Goal: Information Seeking & Learning: Learn about a topic

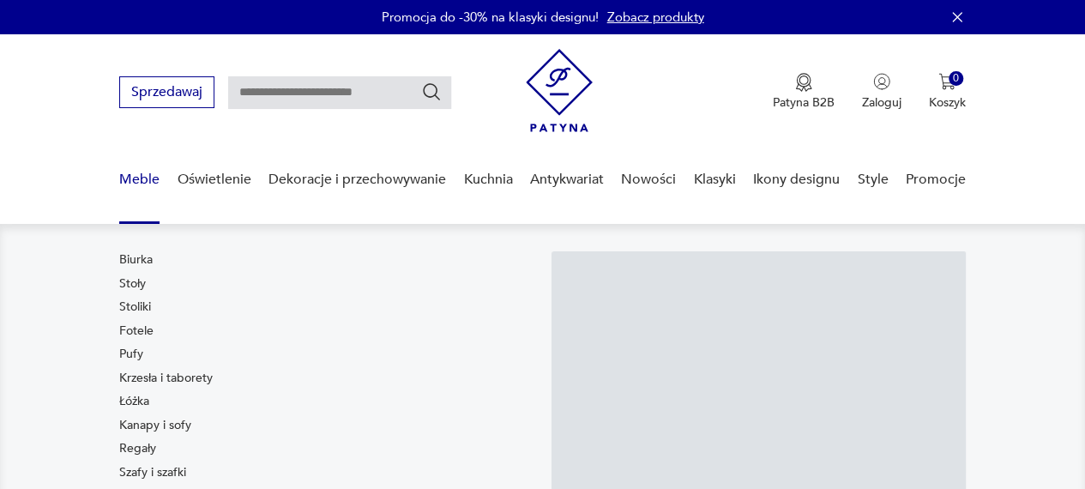
drag, startPoint x: 0, startPoint y: 0, endPoint x: 146, endPoint y: 176, distance: 228.3
click at [146, 176] on link "Meble" at bounding box center [139, 180] width 40 height 66
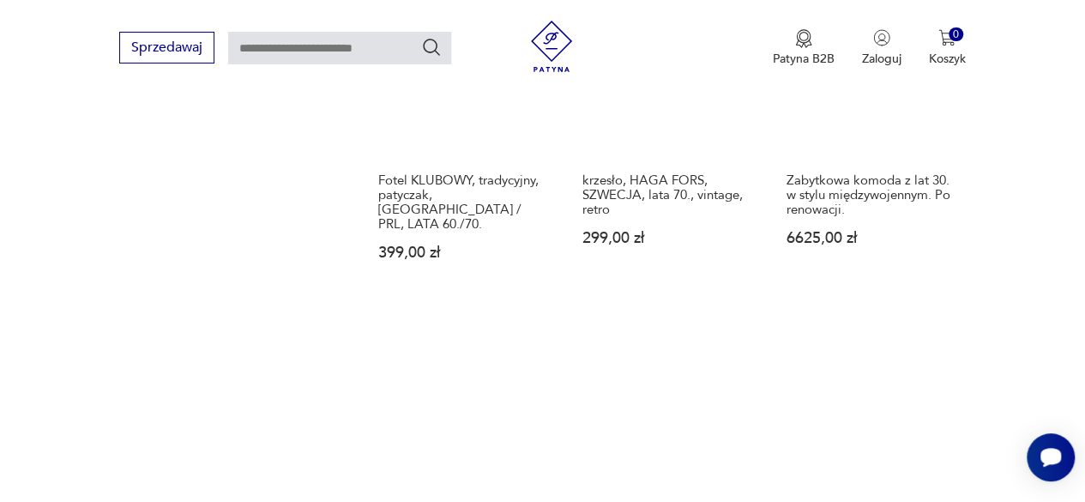
scroll to position [2660, 0]
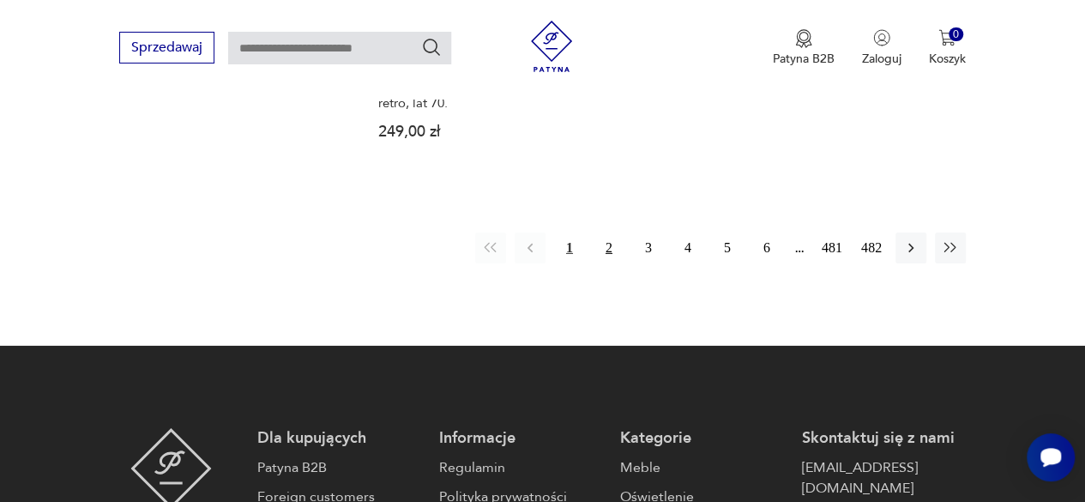
click at [604, 232] on button "2" at bounding box center [608, 247] width 31 height 31
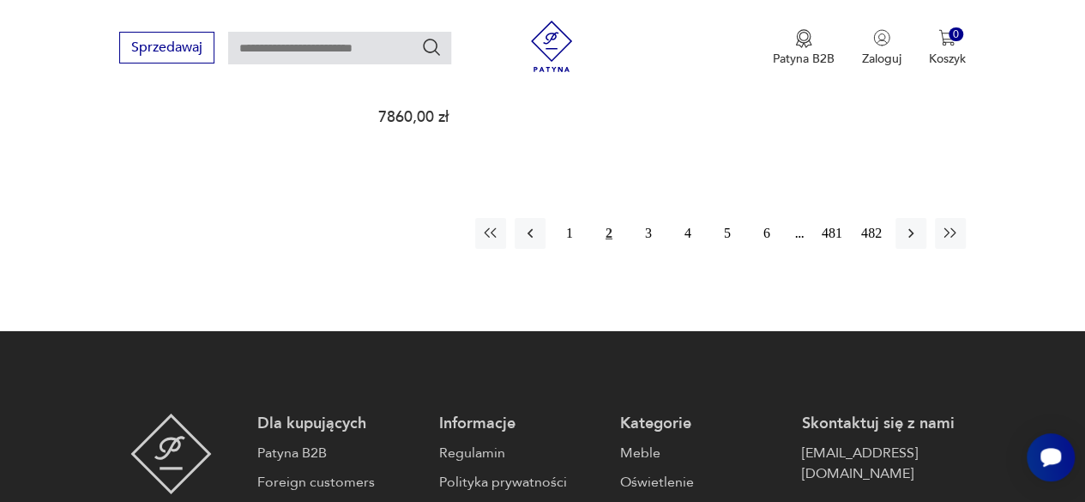
scroll to position [2649, 0]
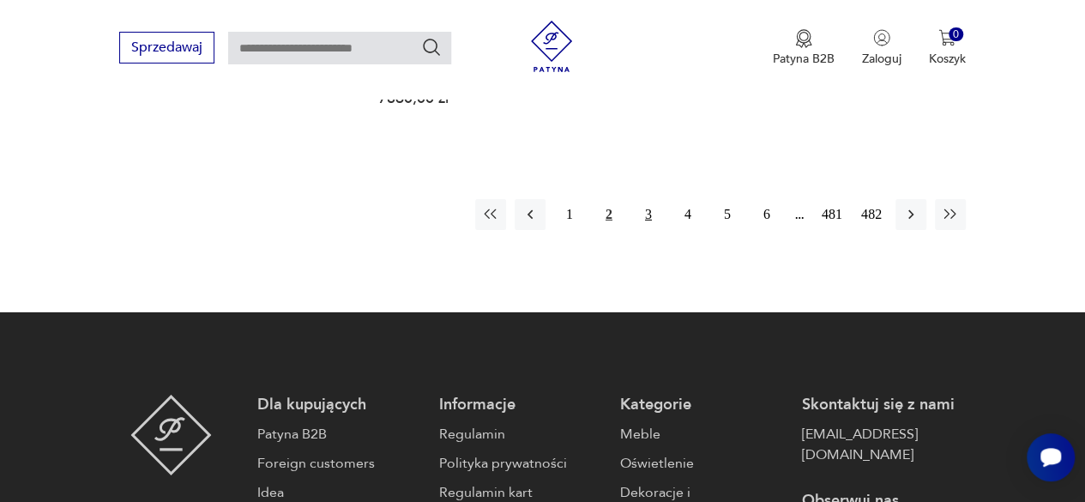
click at [649, 199] on button "3" at bounding box center [648, 214] width 31 height 31
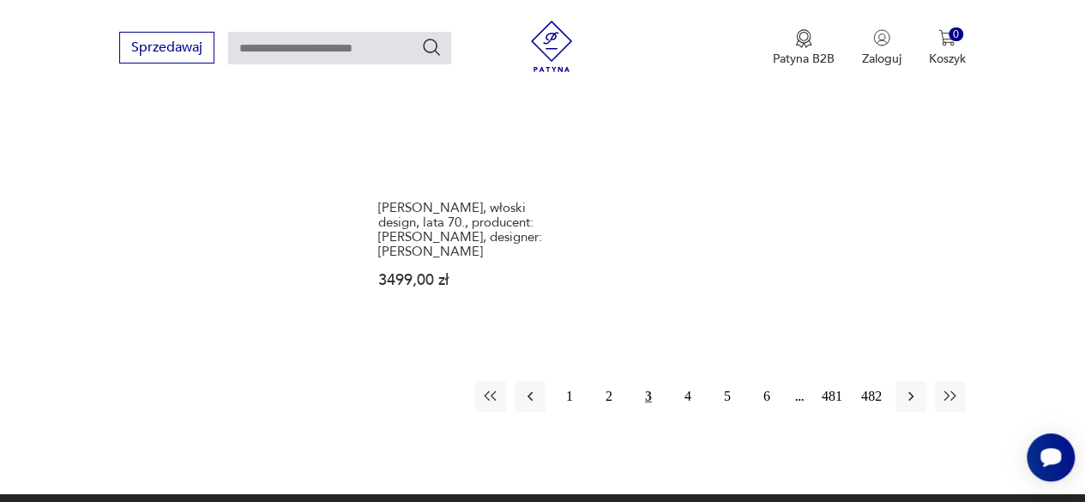
scroll to position [2485, 0]
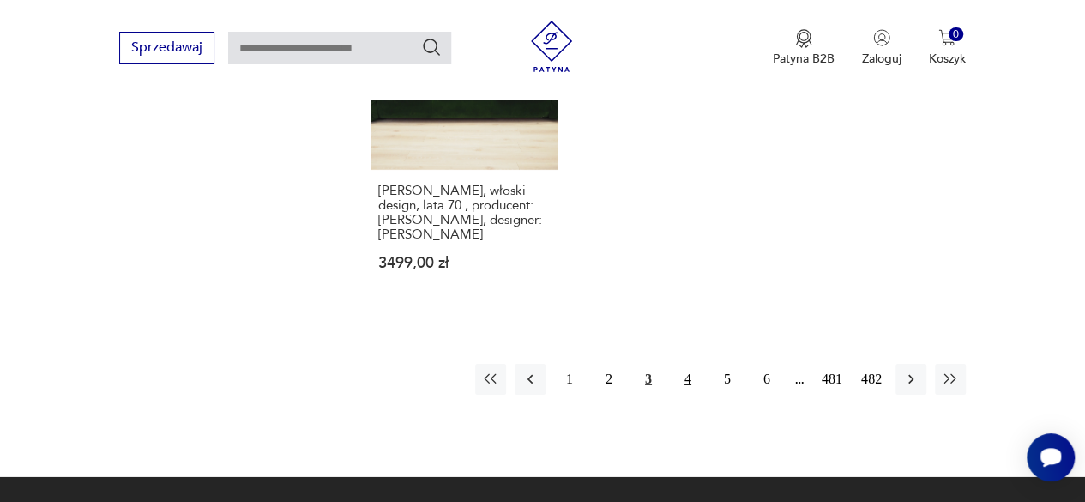
click at [686, 364] on button "4" at bounding box center [687, 379] width 31 height 31
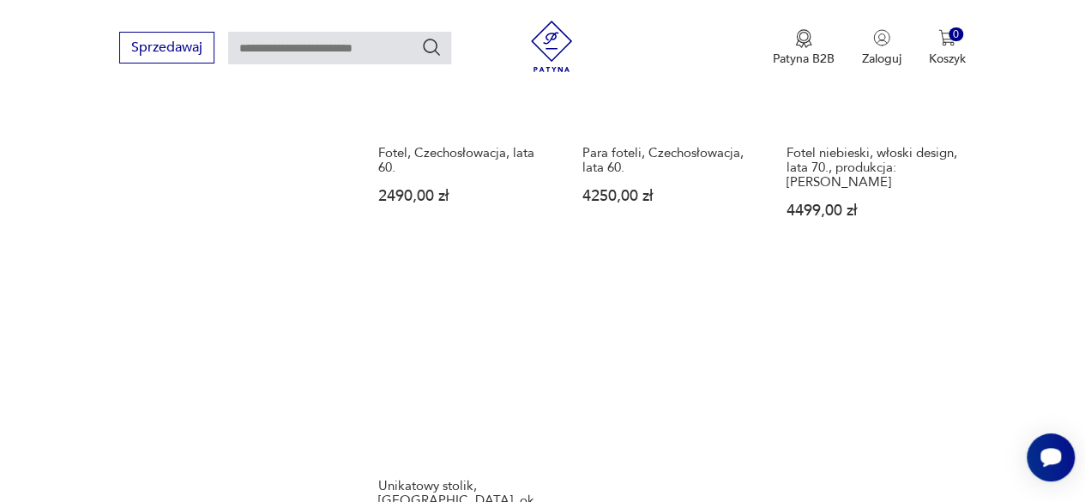
scroll to position [2629, 0]
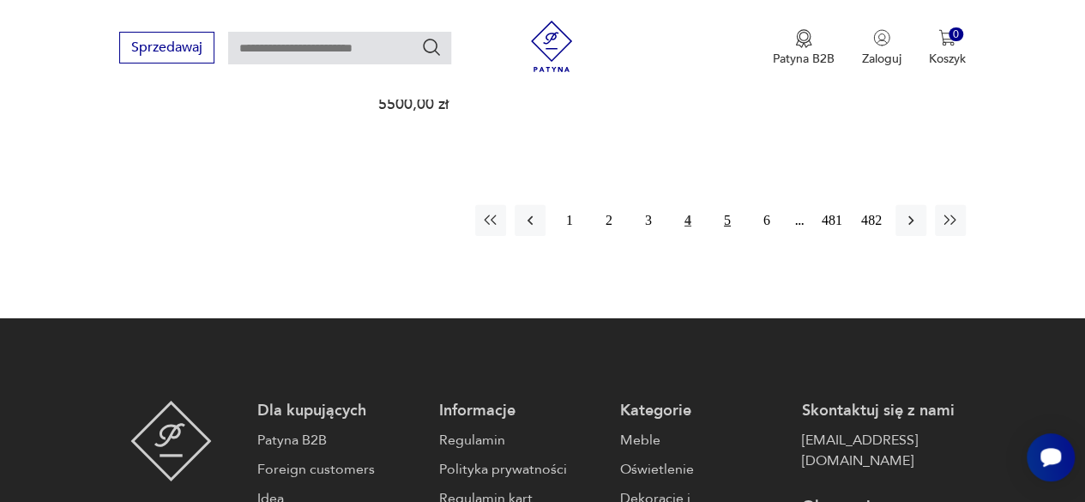
click at [736, 205] on button "5" at bounding box center [727, 220] width 31 height 31
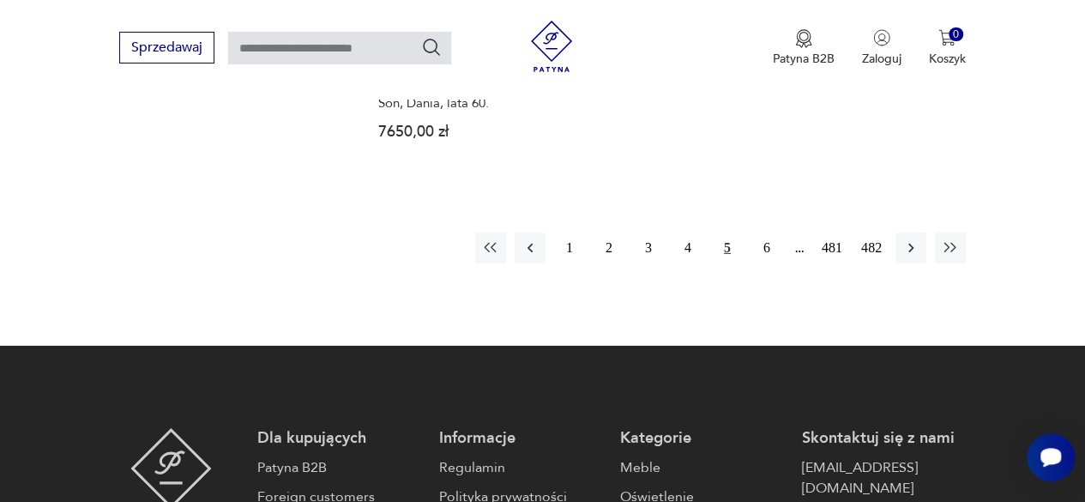
scroll to position [2649, 0]
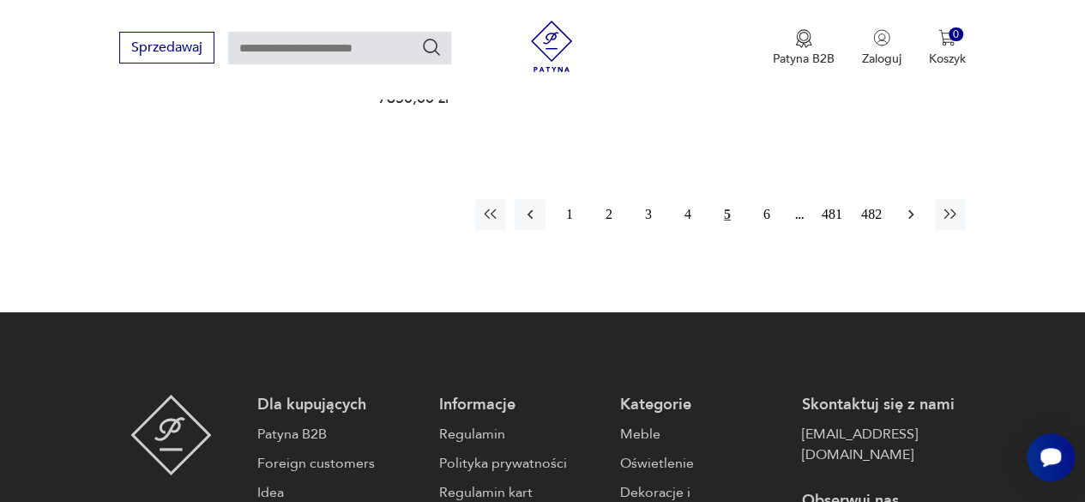
click at [904, 206] on icon "button" at bounding box center [910, 214] width 17 height 17
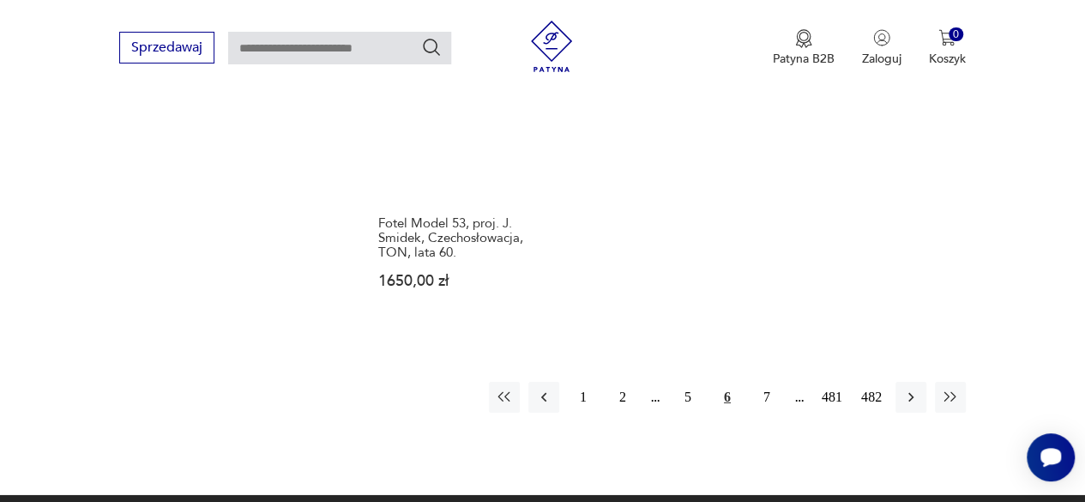
scroll to position [2534, 0]
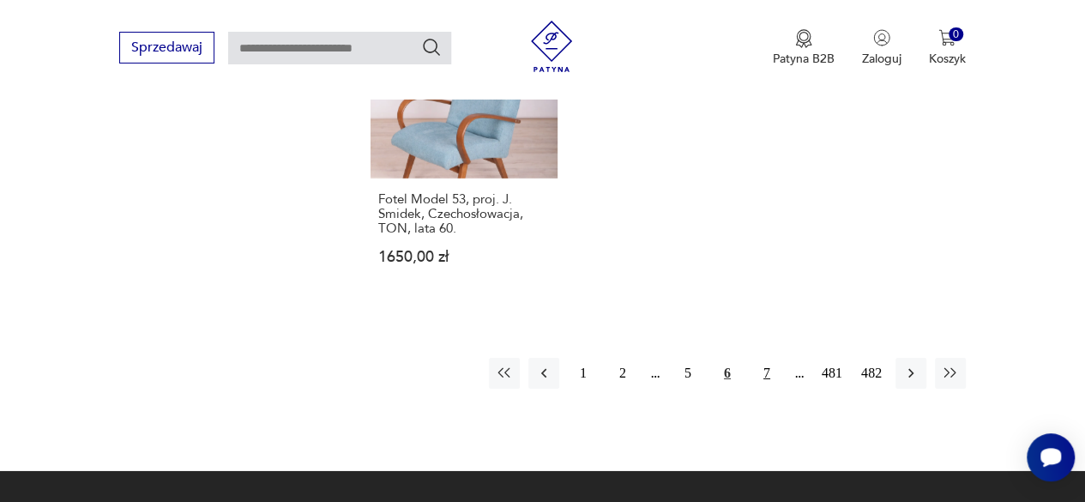
click at [763, 358] on button "7" at bounding box center [766, 373] width 31 height 31
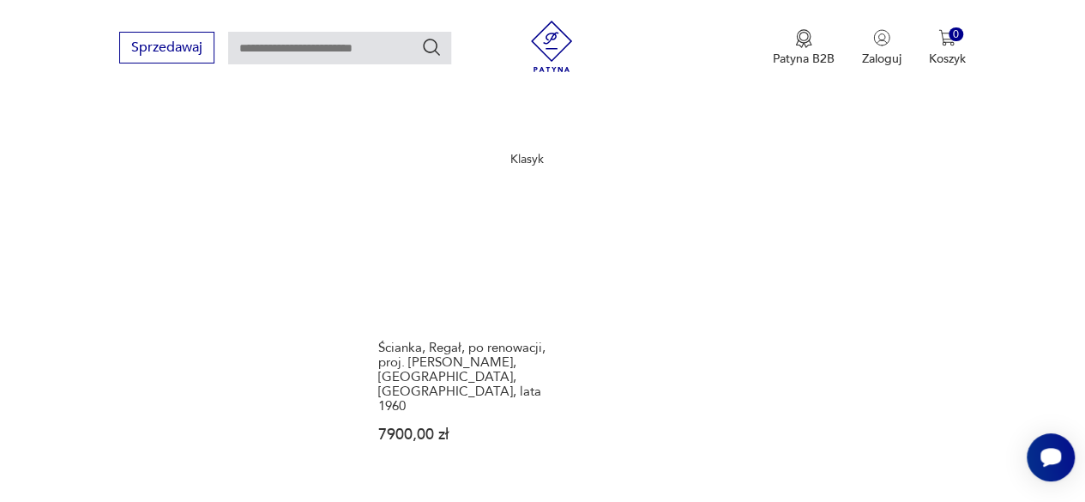
scroll to position [2348, 0]
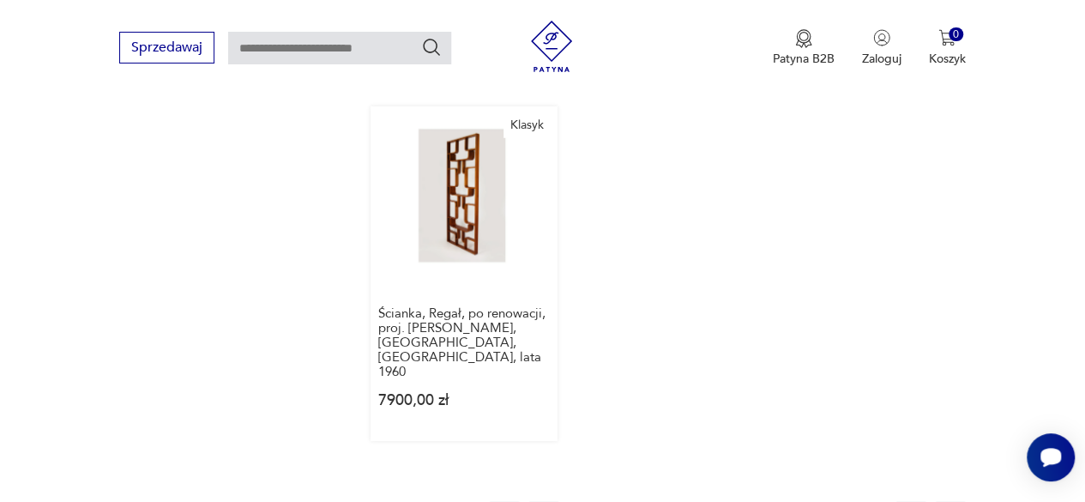
click at [478, 171] on link "Klasyk Ścianka, Regał, po renowacji, proj. [PERSON_NAME], [GEOGRAPHIC_DATA], [G…" at bounding box center [463, 273] width 187 height 335
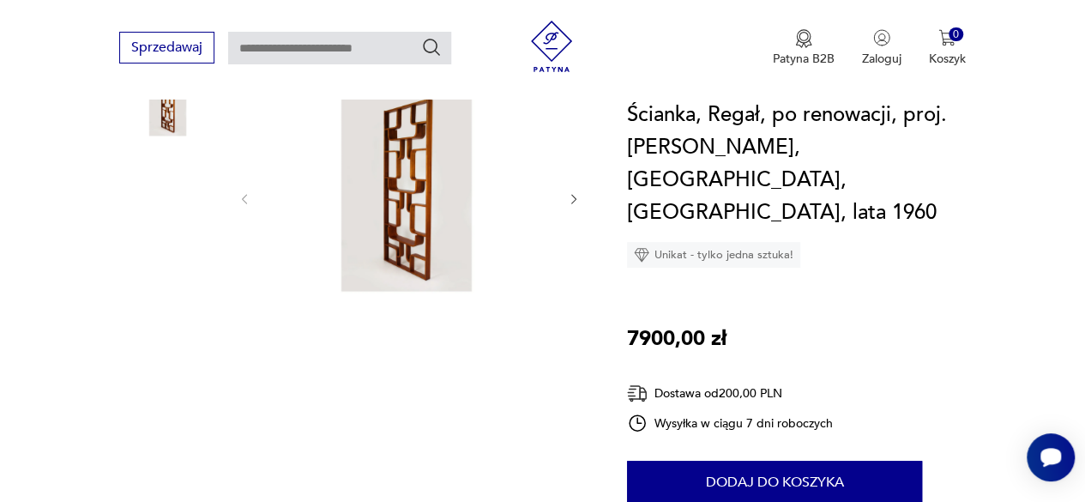
scroll to position [274, 0]
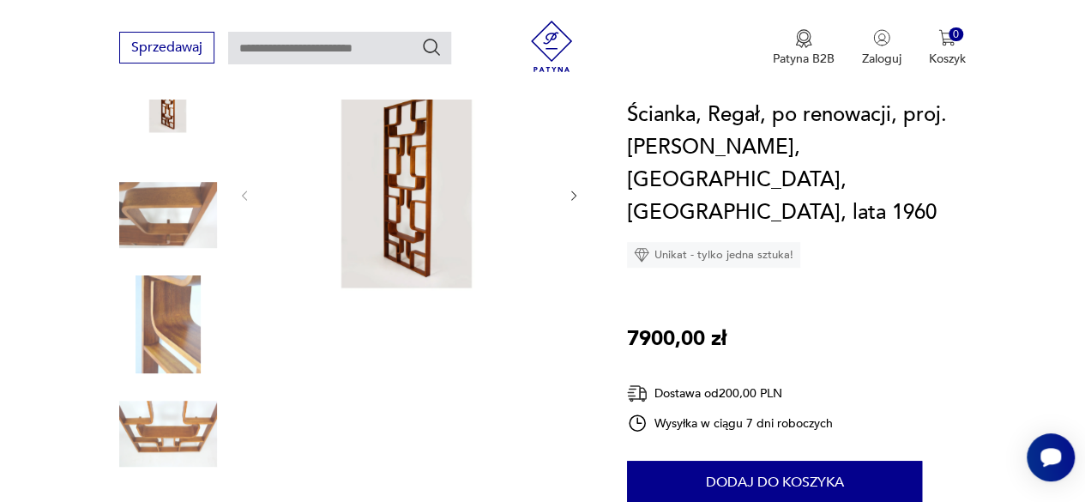
click at [389, 179] on img at bounding box center [409, 193] width 280 height 343
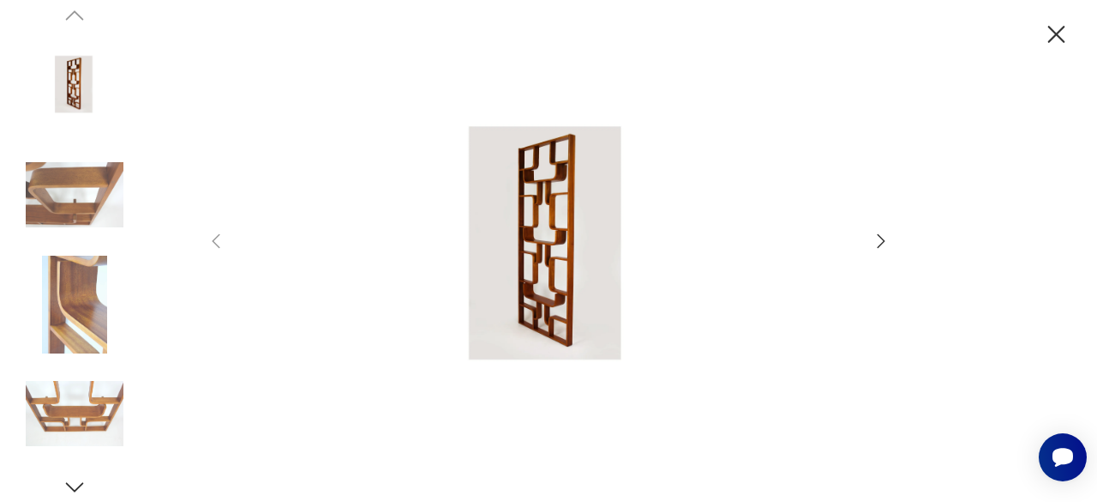
click at [884, 241] on icon "button" at bounding box center [882, 240] width 8 height 14
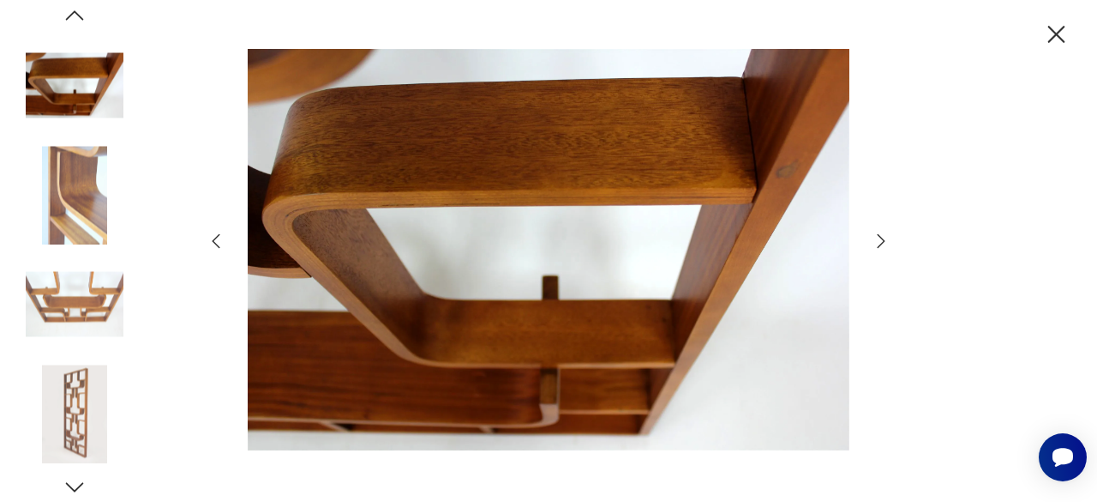
click at [884, 241] on icon "button" at bounding box center [882, 240] width 8 height 14
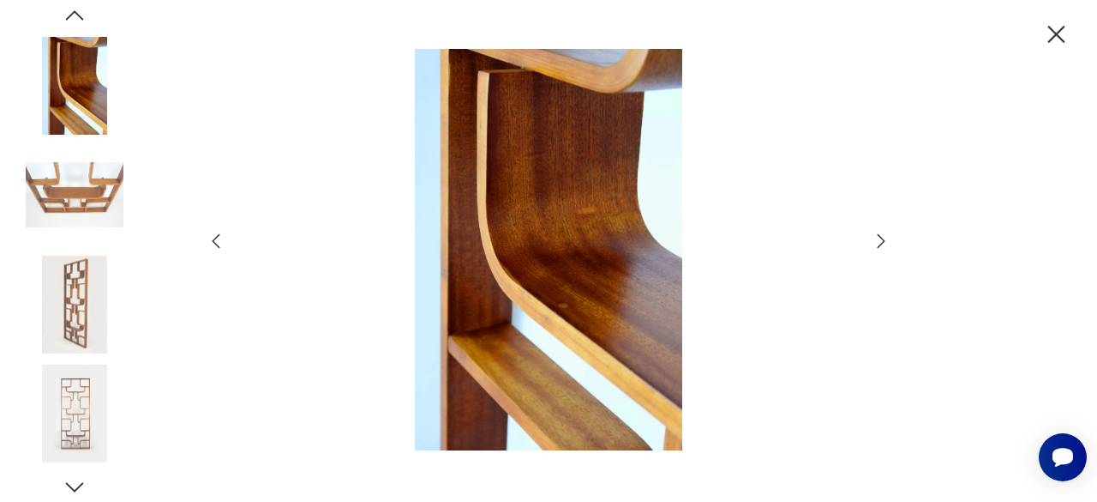
click at [884, 241] on icon "button" at bounding box center [882, 240] width 8 height 14
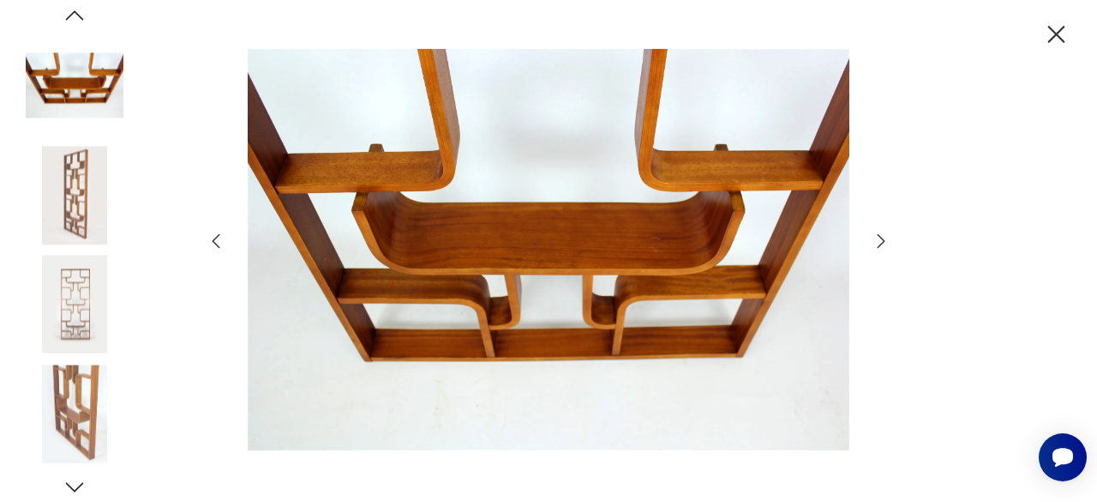
click at [884, 241] on icon "button" at bounding box center [882, 240] width 8 height 14
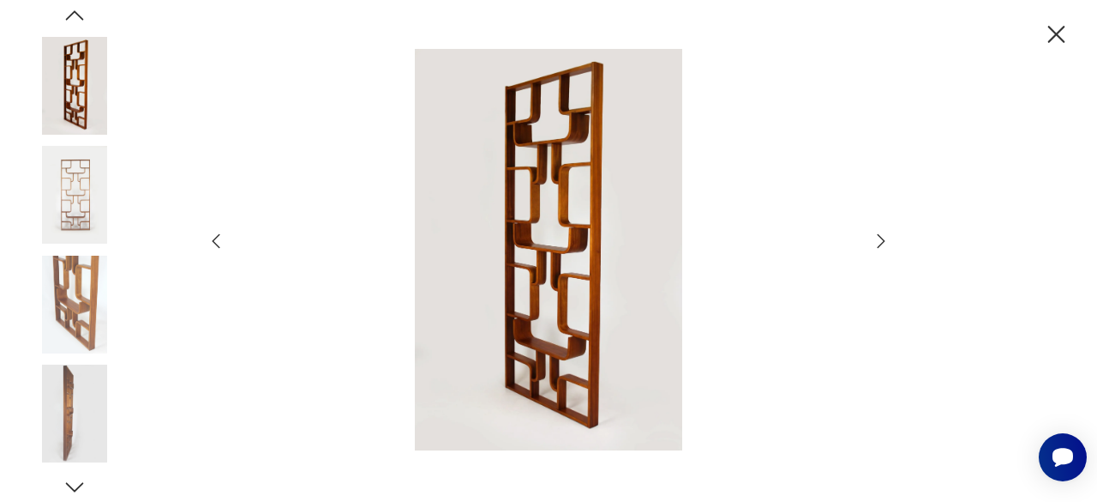
click at [884, 241] on icon "button" at bounding box center [882, 240] width 8 height 14
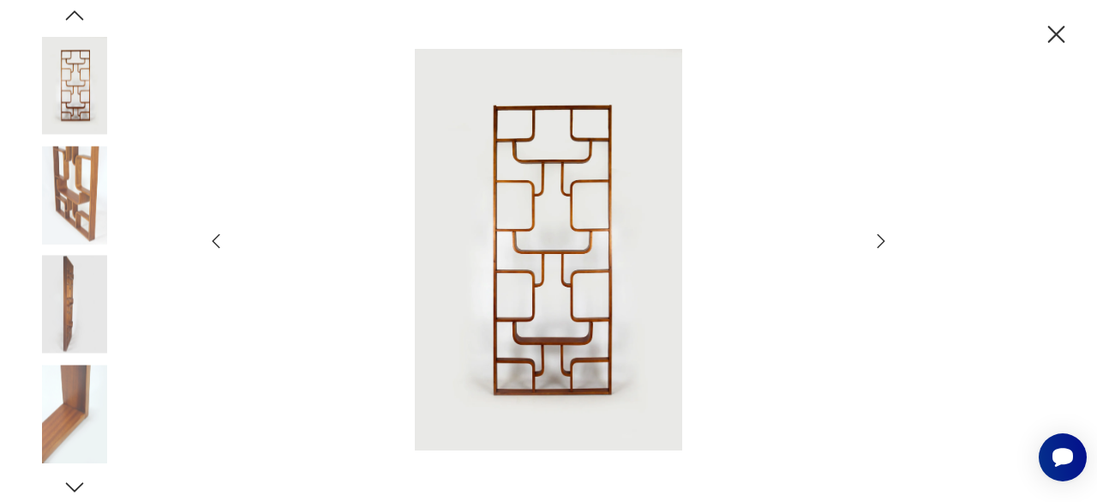
click at [884, 241] on icon "button" at bounding box center [882, 240] width 8 height 14
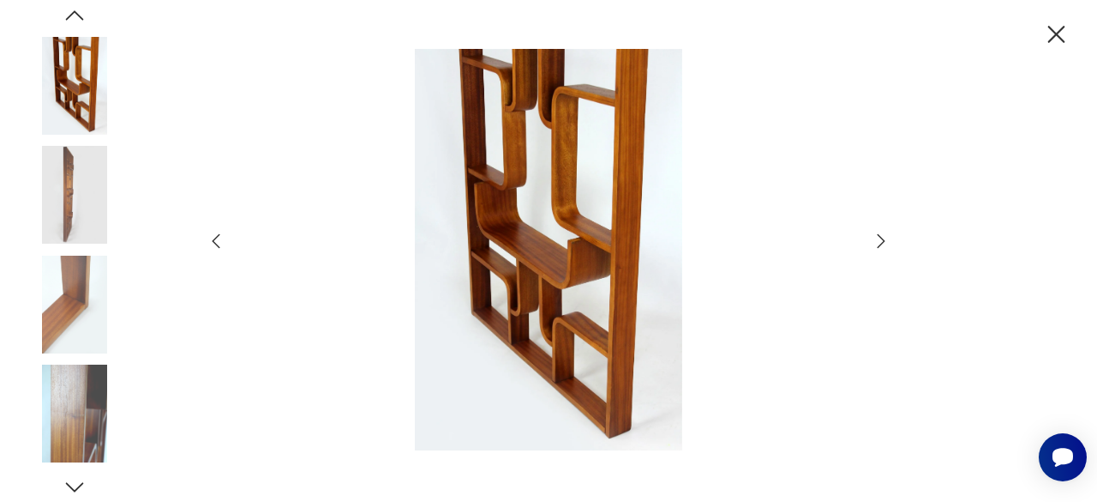
click at [917, 169] on div at bounding box center [548, 251] width 1097 height 502
click at [1049, 39] on icon "button" at bounding box center [1057, 35] width 30 height 30
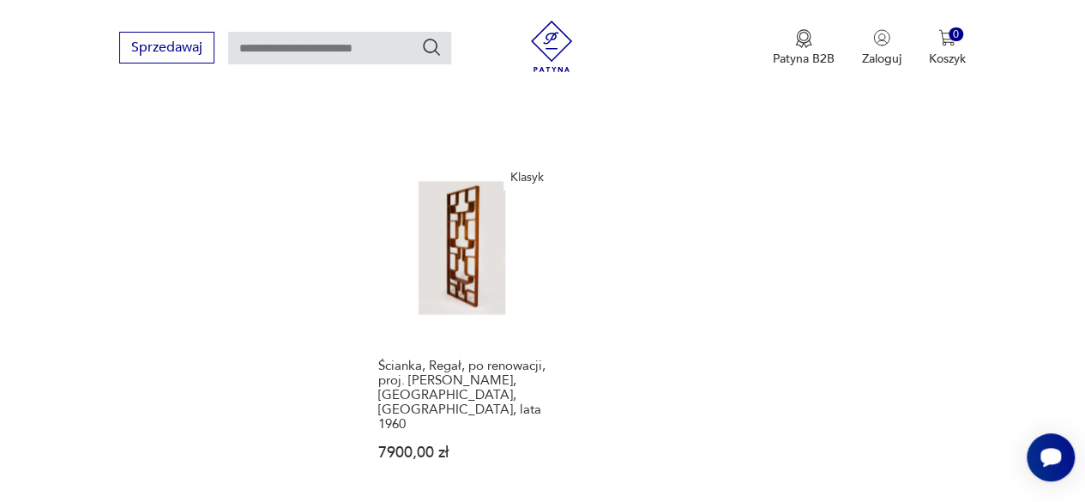
scroll to position [2336, 0]
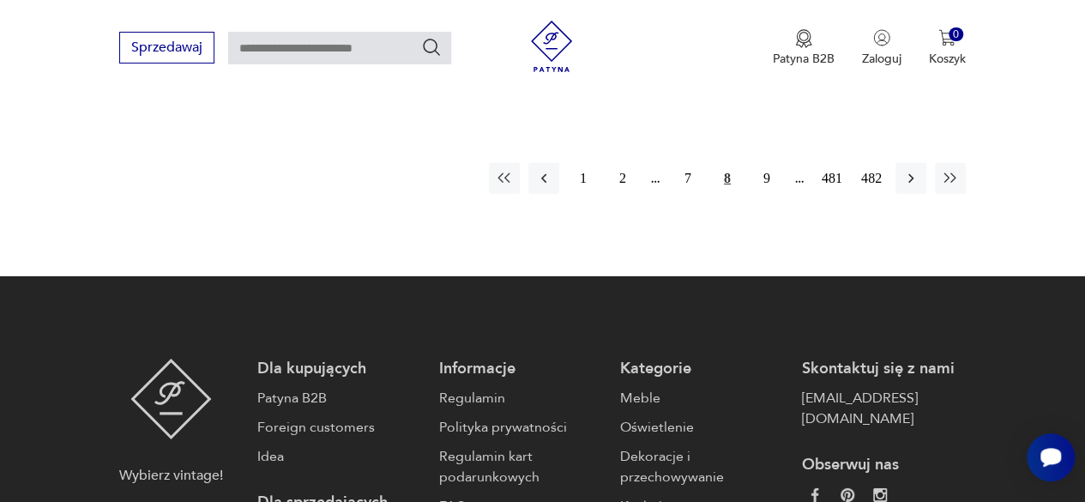
scroll to position [2649, 0]
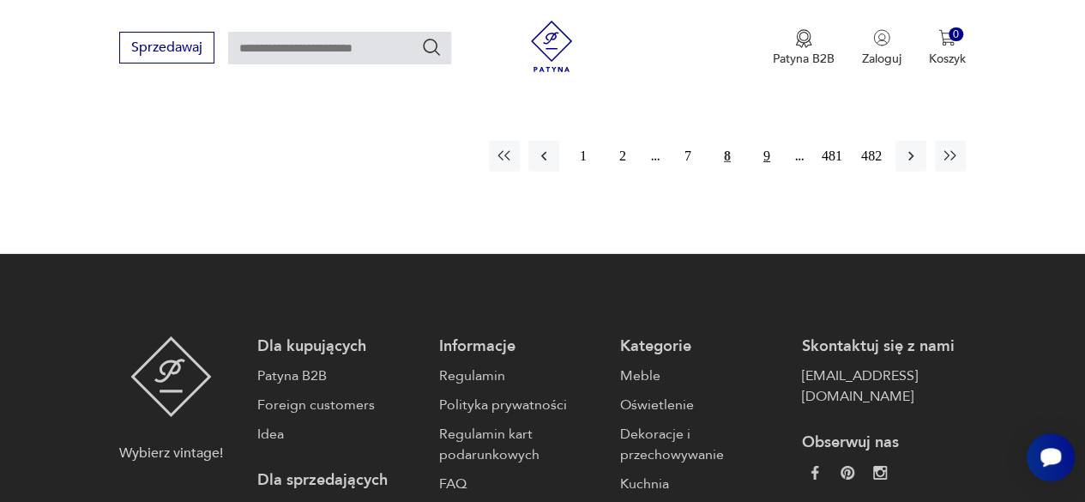
click at [765, 152] on button "9" at bounding box center [766, 156] width 31 height 31
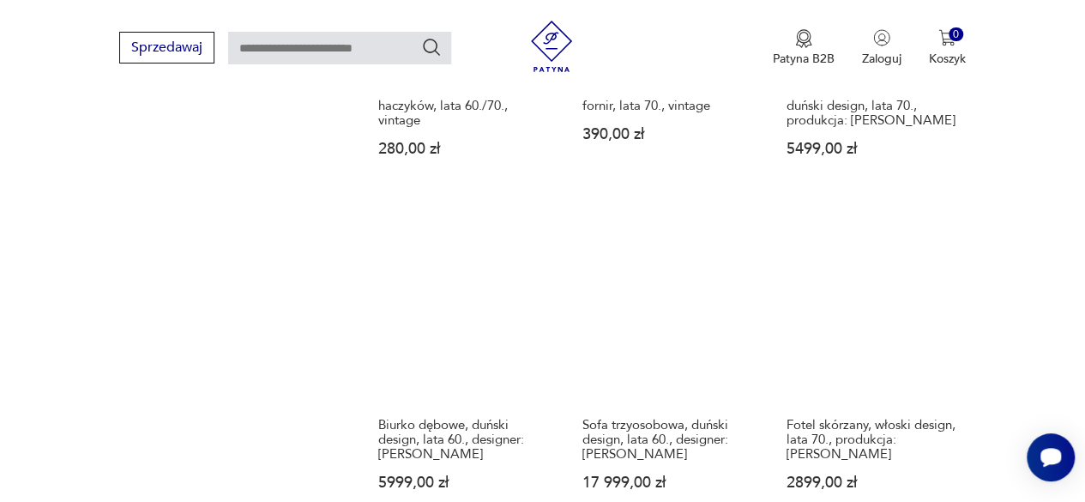
scroll to position [1977, 0]
